Goal: Find specific page/section

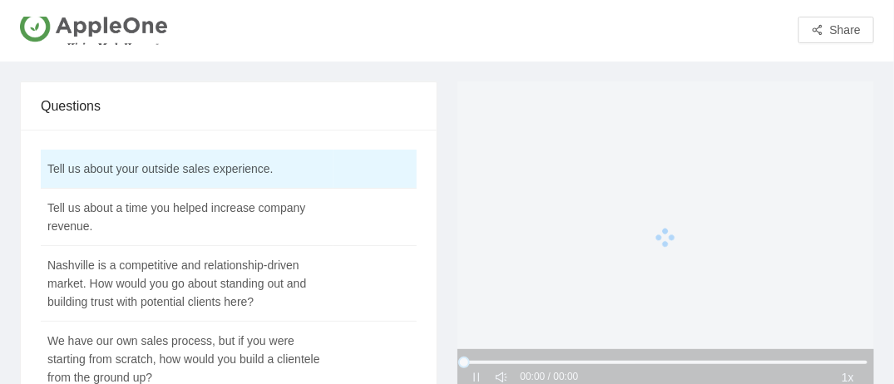
click at [672, 259] on div at bounding box center [665, 237] width 417 height 313
